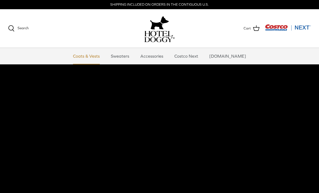
click at [86, 57] on link "Coats & Vests" at bounding box center [86, 56] width 36 height 16
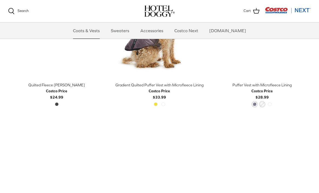
scroll to position [732, 0]
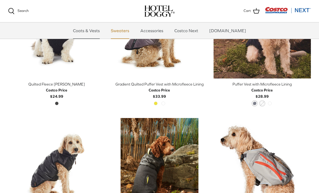
click at [129, 27] on link "Sweaters" at bounding box center [120, 30] width 28 height 16
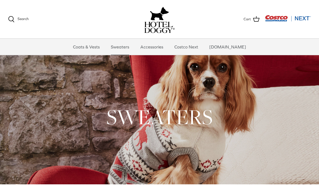
scroll to position [10, 0]
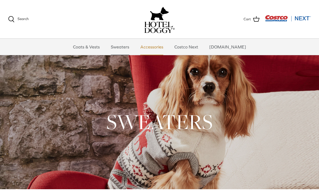
click at [164, 45] on link "Accessories" at bounding box center [151, 47] width 33 height 16
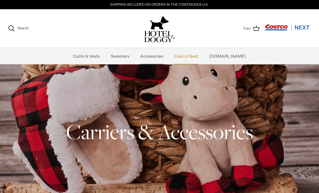
click at [200, 57] on link "Costco Next" at bounding box center [185, 56] width 33 height 16
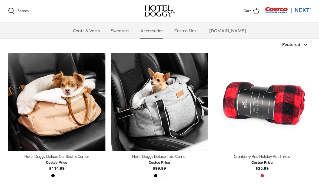
scroll to position [114, 0]
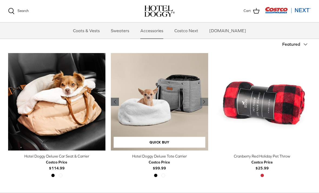
click at [112, 101] on icon "Left" at bounding box center [115, 101] width 6 height 6
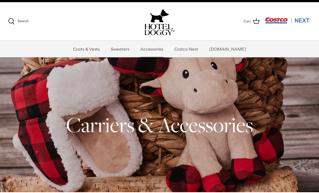
scroll to position [0, 0]
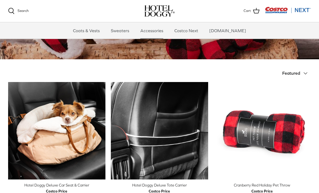
click at [306, 74] on icon "Down" at bounding box center [305, 73] width 6 height 6
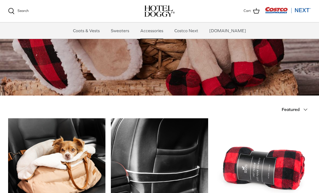
scroll to position [0, 0]
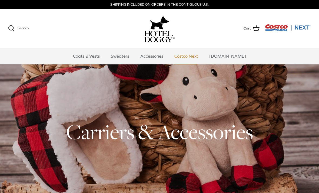
click at [202, 53] on link "Costco Next" at bounding box center [185, 56] width 33 height 16
